Goal: Entertainment & Leisure: Browse casually

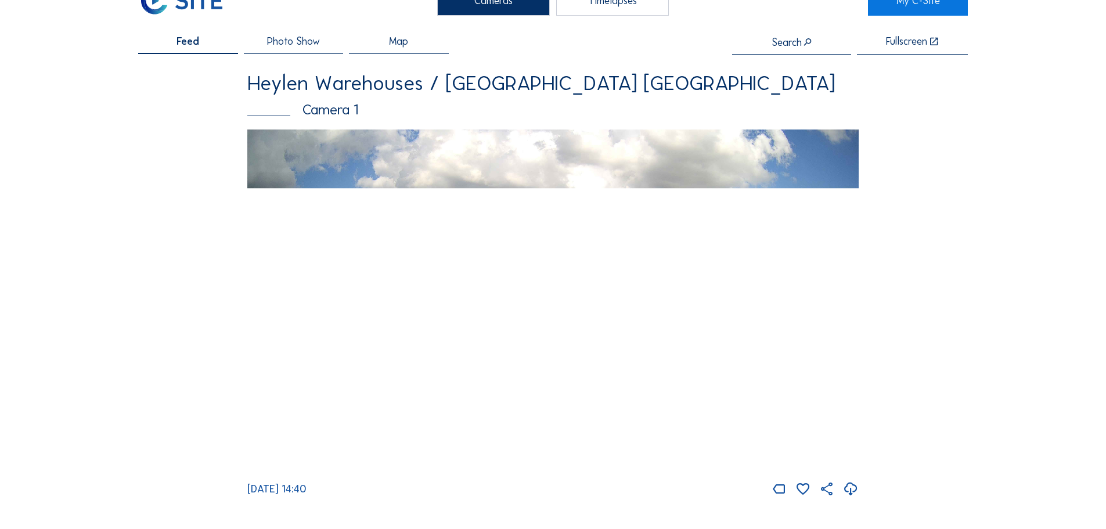
scroll to position [58, 0]
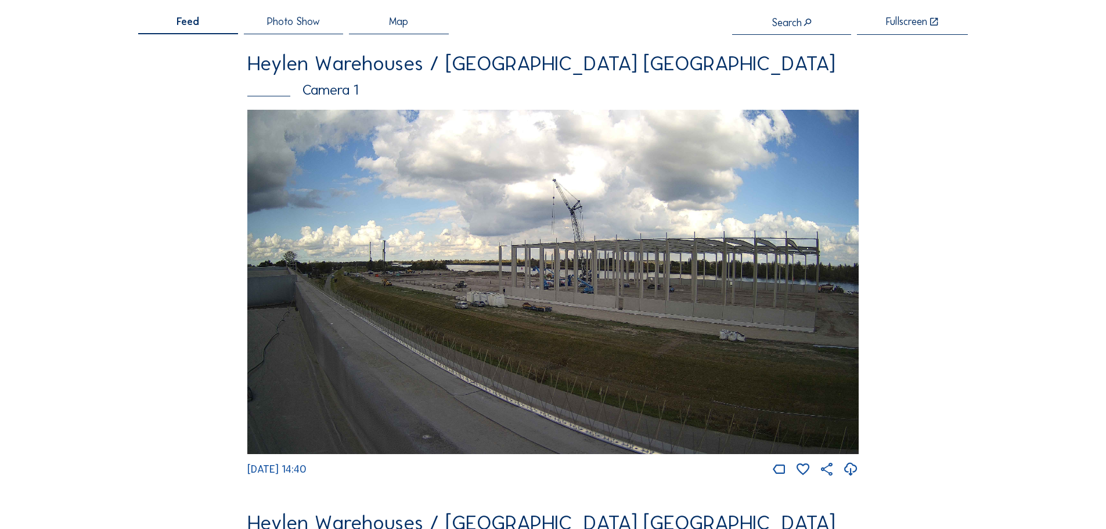
click at [568, 285] on img at bounding box center [552, 282] width 611 height 344
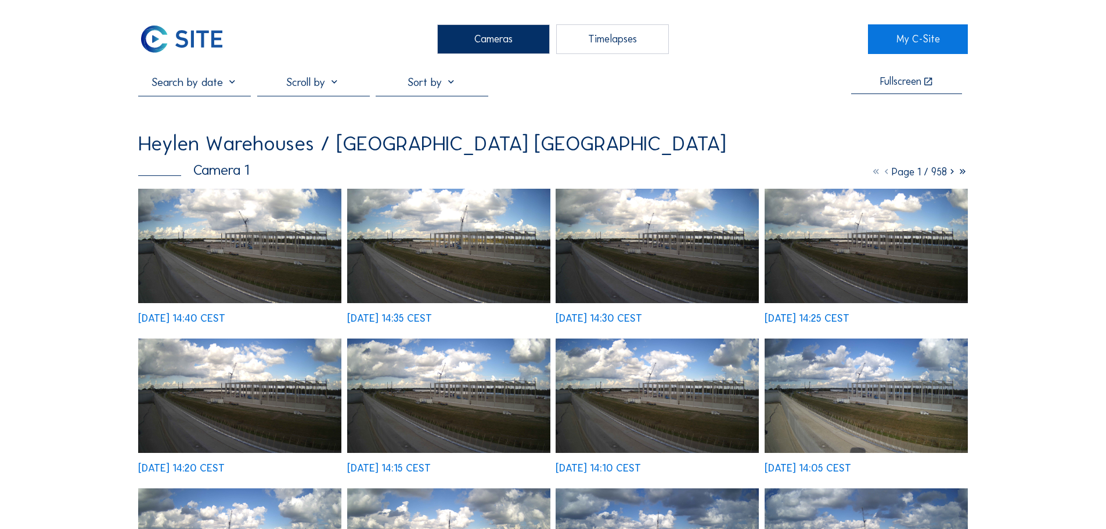
click at [255, 264] on img at bounding box center [239, 246] width 203 height 114
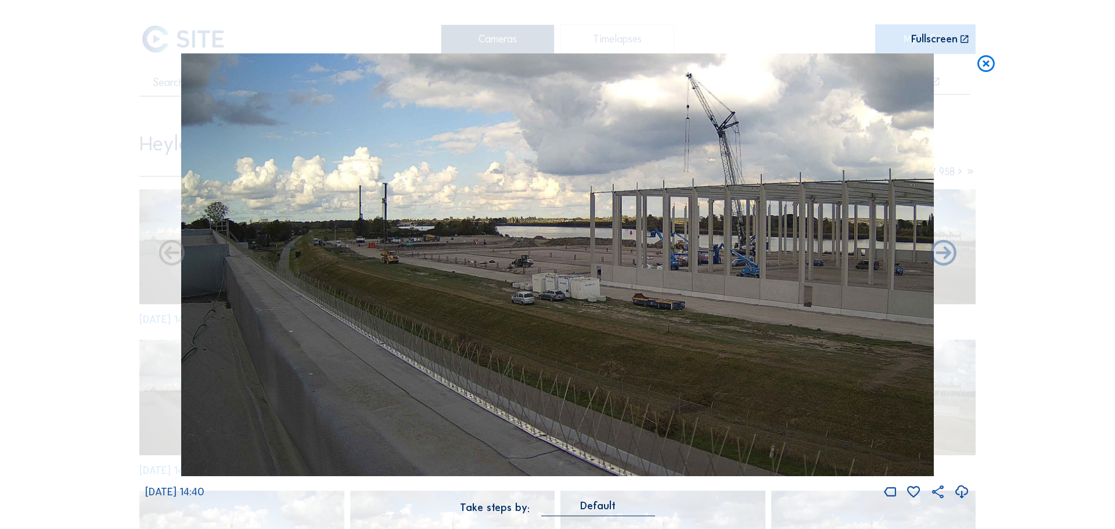
drag, startPoint x: 394, startPoint y: 294, endPoint x: 572, endPoint y: 326, distance: 180.5
click at [572, 326] on img at bounding box center [557, 264] width 752 height 423
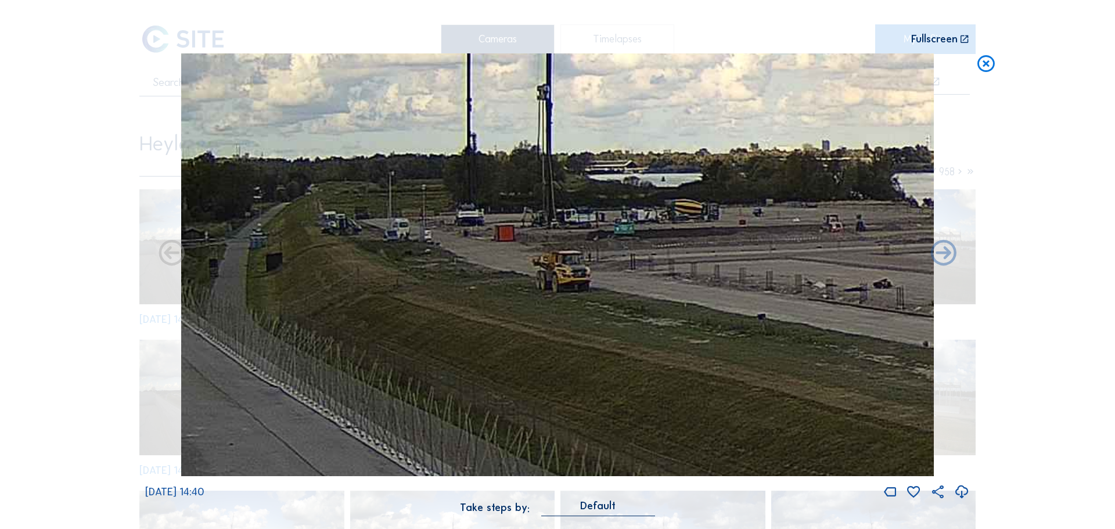
click at [354, 299] on img at bounding box center [557, 264] width 752 height 423
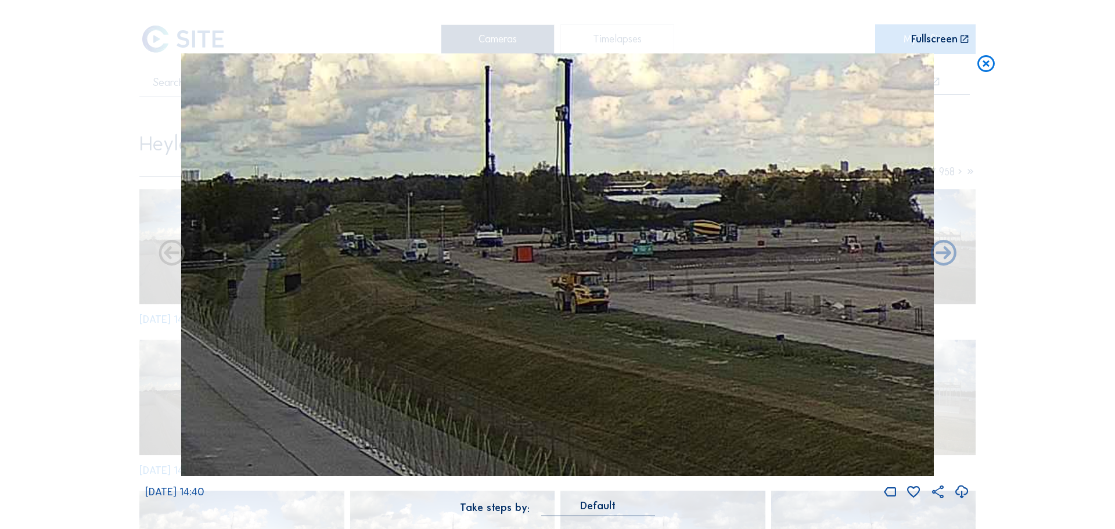
drag, startPoint x: 403, startPoint y: 319, endPoint x: 383, endPoint y: 298, distance: 29.6
click at [356, 273] on img at bounding box center [557, 264] width 752 height 423
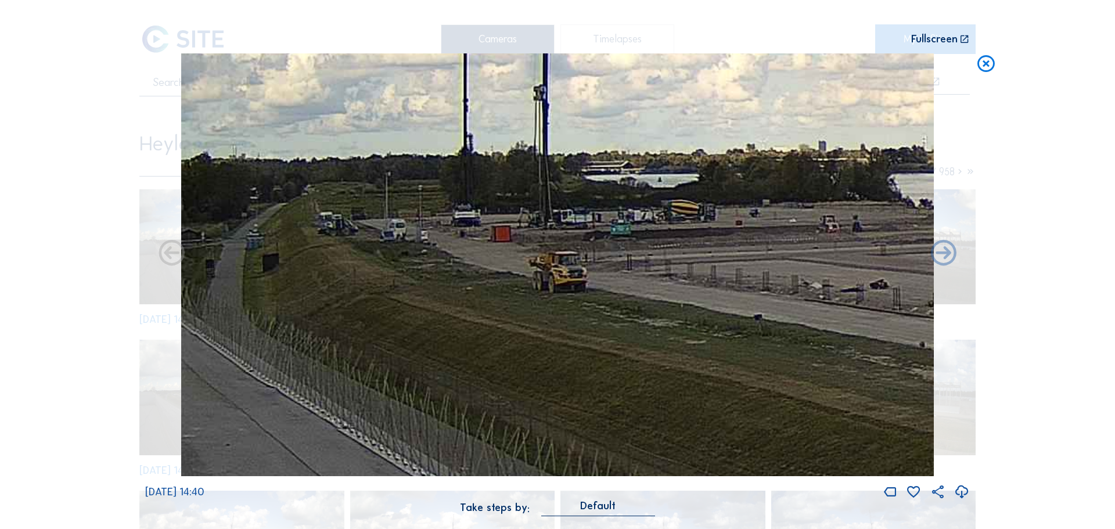
drag, startPoint x: 575, startPoint y: 352, endPoint x: 325, endPoint y: 277, distance: 261.0
click at [325, 277] on img at bounding box center [557, 264] width 752 height 423
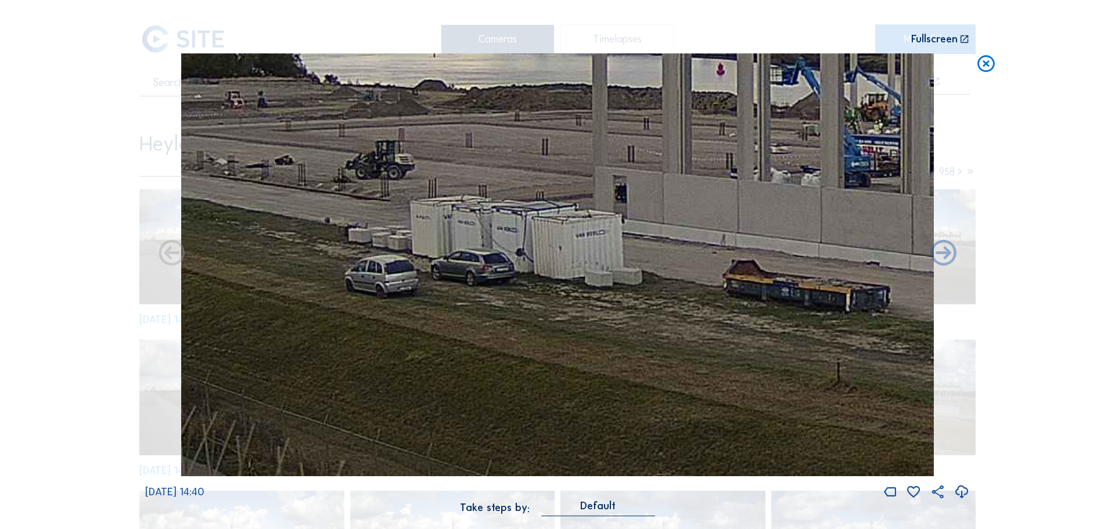
drag, startPoint x: 622, startPoint y: 349, endPoint x: 256, endPoint y: 295, distance: 369.8
click at [245, 288] on img at bounding box center [557, 264] width 752 height 423
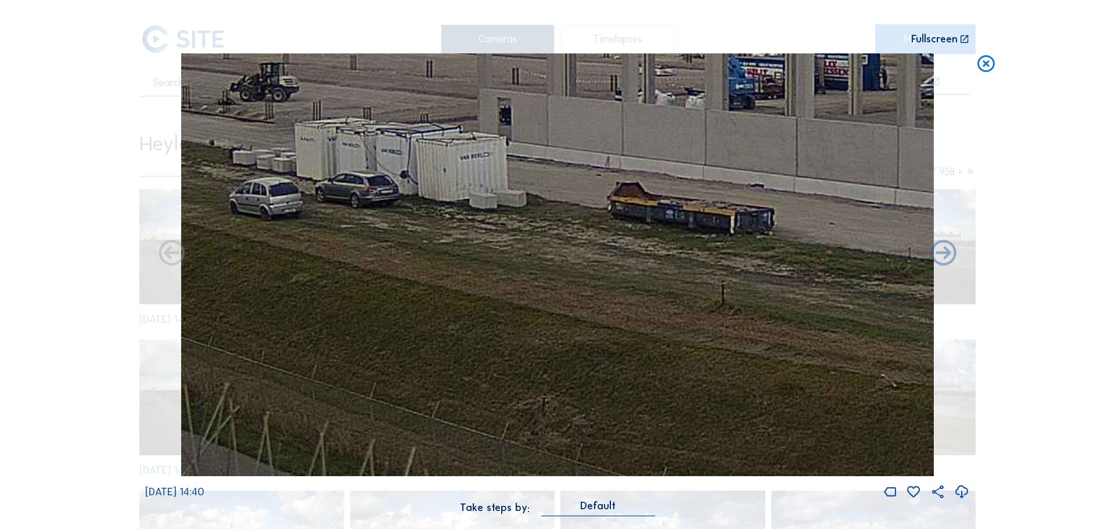
drag, startPoint x: 594, startPoint y: 333, endPoint x: 480, endPoint y: 270, distance: 129.9
click at [432, 239] on img at bounding box center [557, 264] width 752 height 423
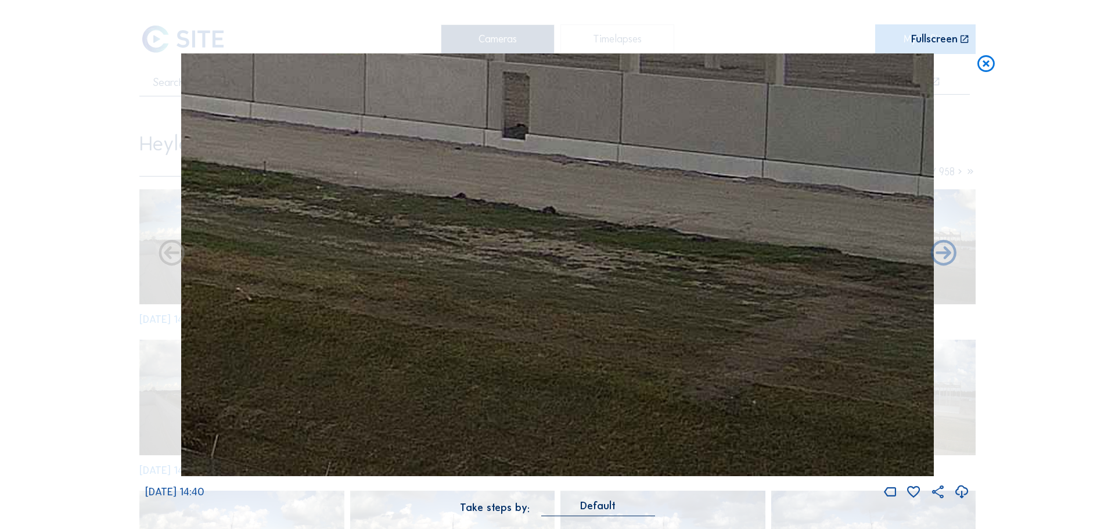
drag, startPoint x: 848, startPoint y: 347, endPoint x: 395, endPoint y: 344, distance: 452.8
click at [327, 322] on img at bounding box center [557, 264] width 752 height 423
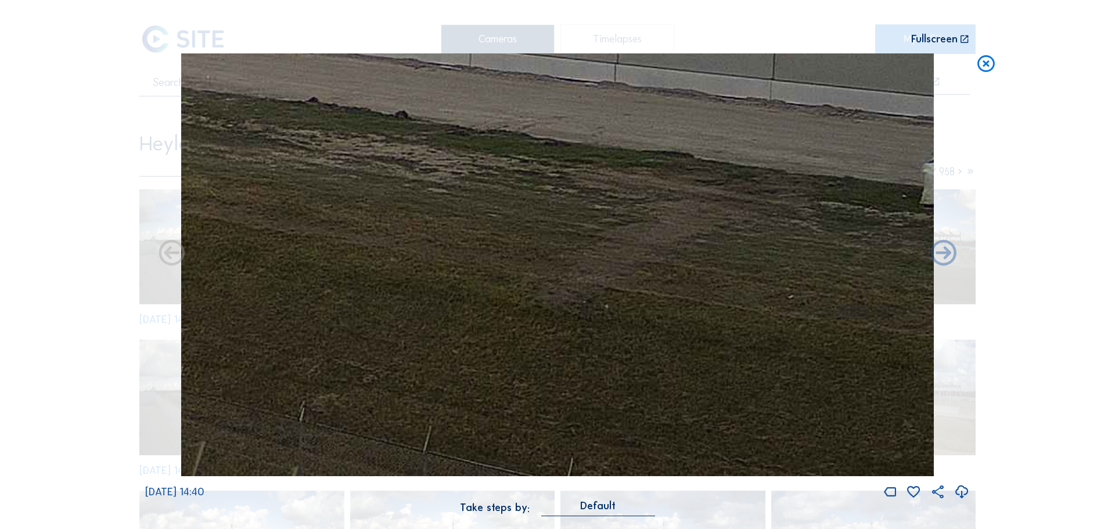
drag, startPoint x: 640, startPoint y: 289, endPoint x: 486, endPoint y: 197, distance: 178.8
click at [488, 197] on img at bounding box center [557, 264] width 752 height 423
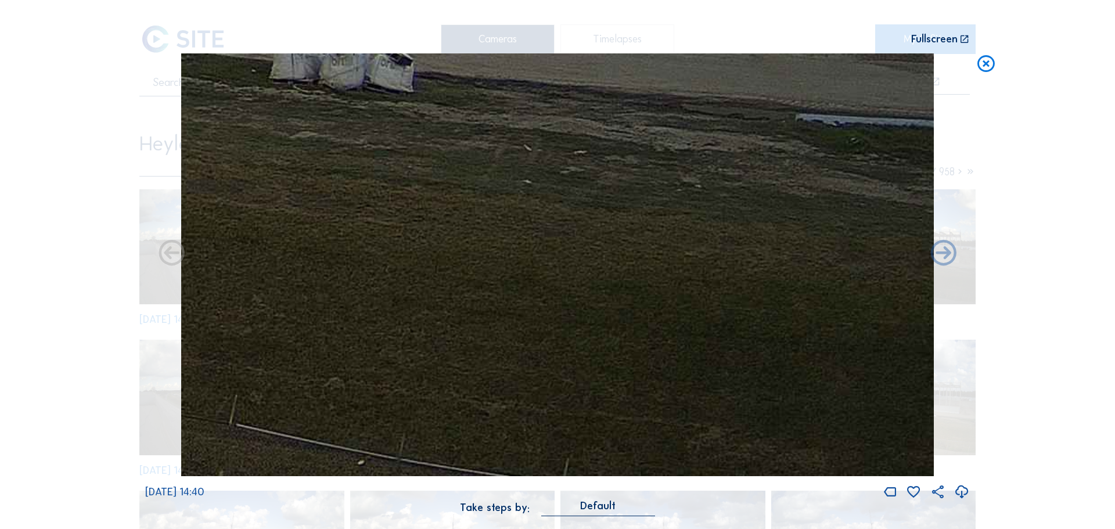
drag, startPoint x: 489, startPoint y: 223, endPoint x: 329, endPoint y: 214, distance: 159.9
click at [329, 214] on img at bounding box center [557, 264] width 752 height 423
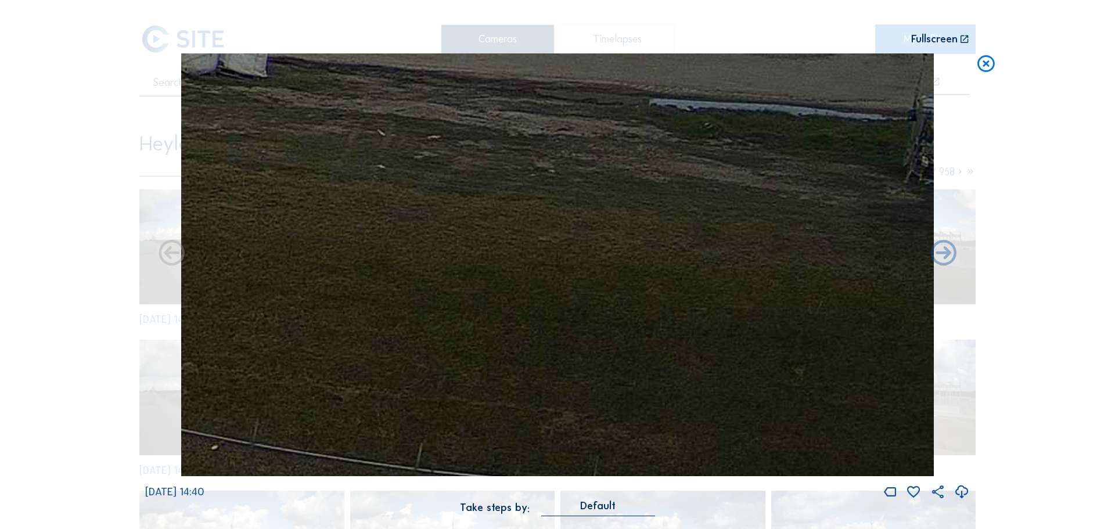
drag, startPoint x: 789, startPoint y: 287, endPoint x: 446, endPoint y: 248, distance: 345.2
click at [444, 248] on img at bounding box center [557, 264] width 752 height 423
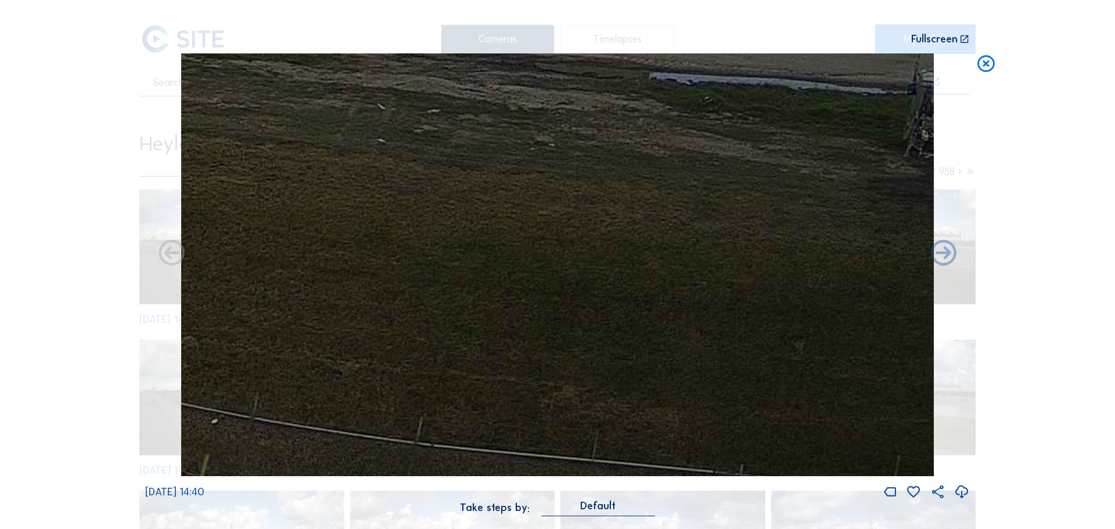
click at [988, 69] on icon at bounding box center [985, 63] width 21 height 21
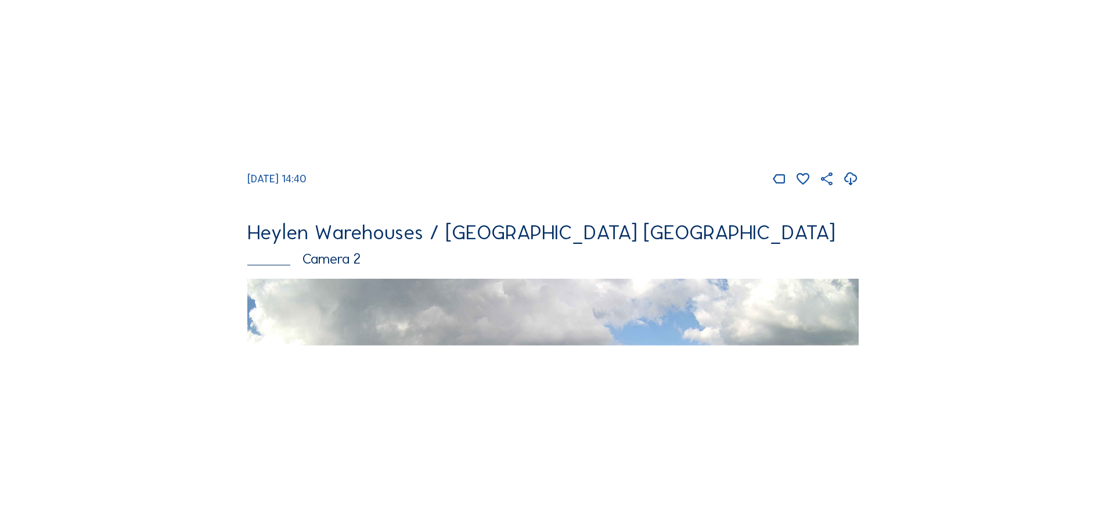
scroll to position [522, 0]
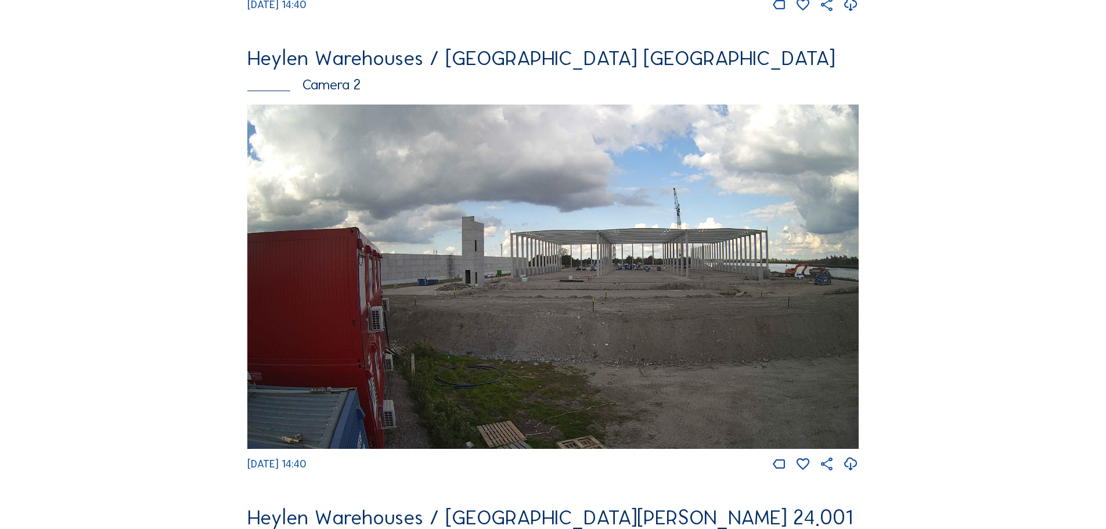
click at [406, 232] on img at bounding box center [552, 276] width 611 height 344
